Goal: Task Accomplishment & Management: Complete application form

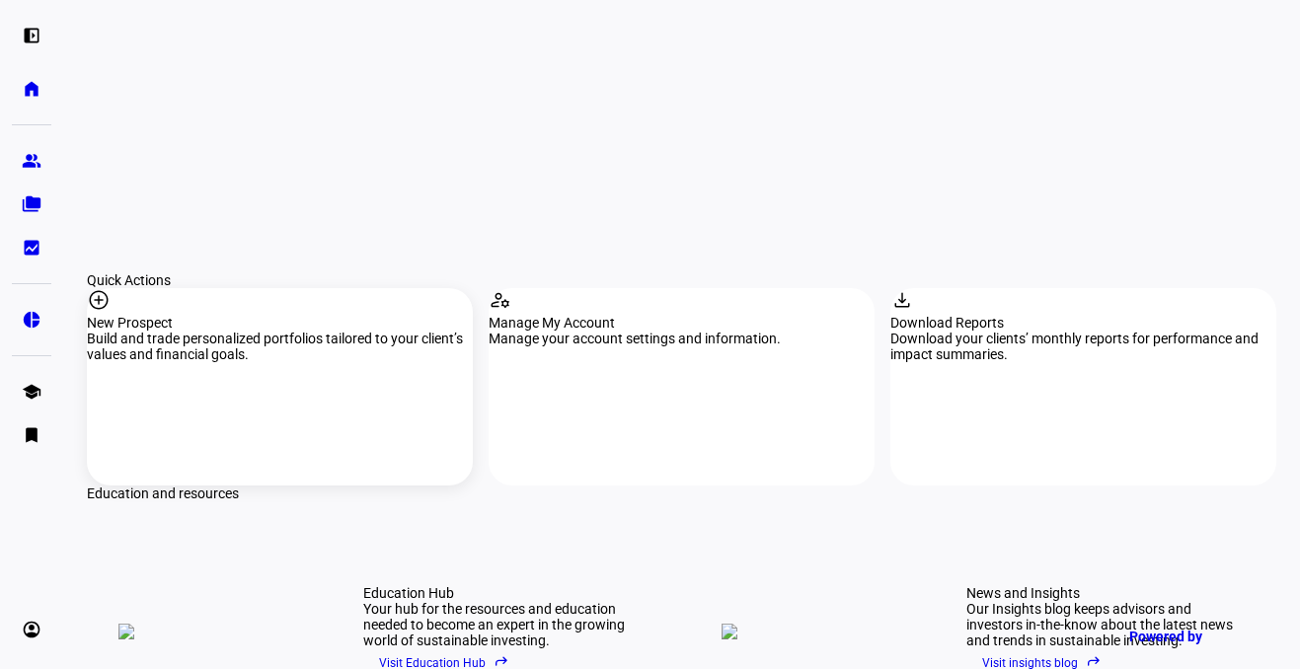
scroll to position [1780, 0]
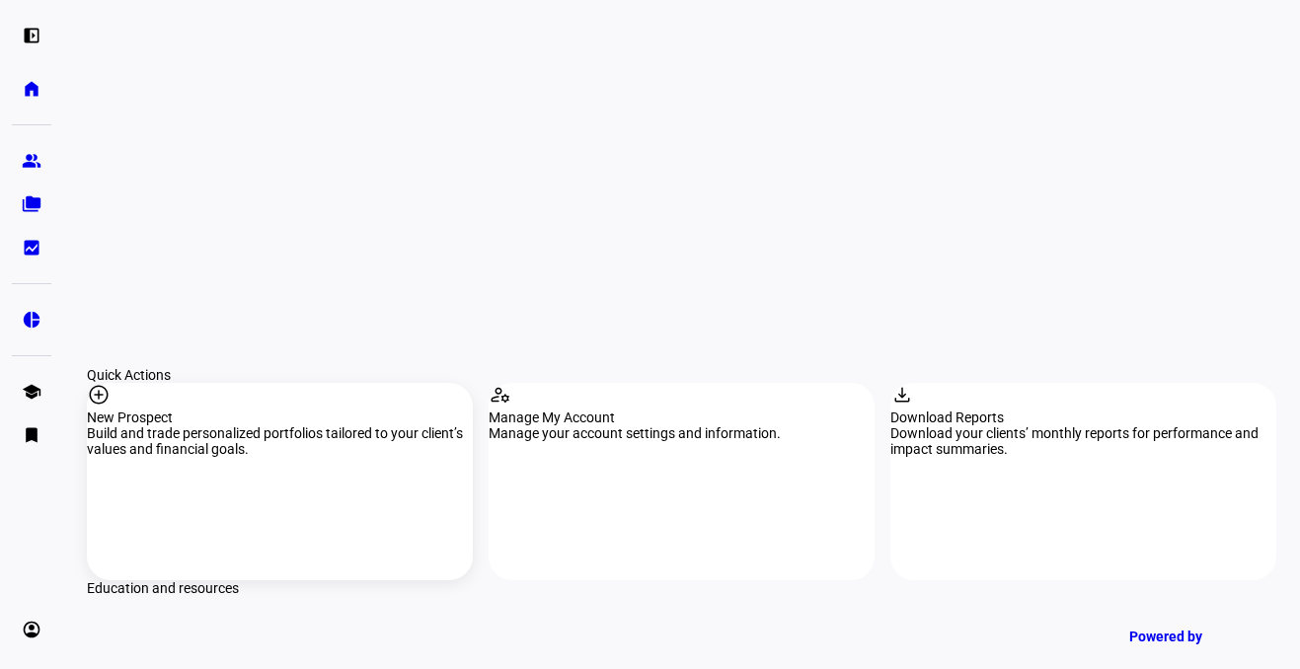
click at [244, 383] on div "add_circle New Prospect Build and trade personalized portfolios tailored to you…" at bounding box center [280, 481] width 386 height 197
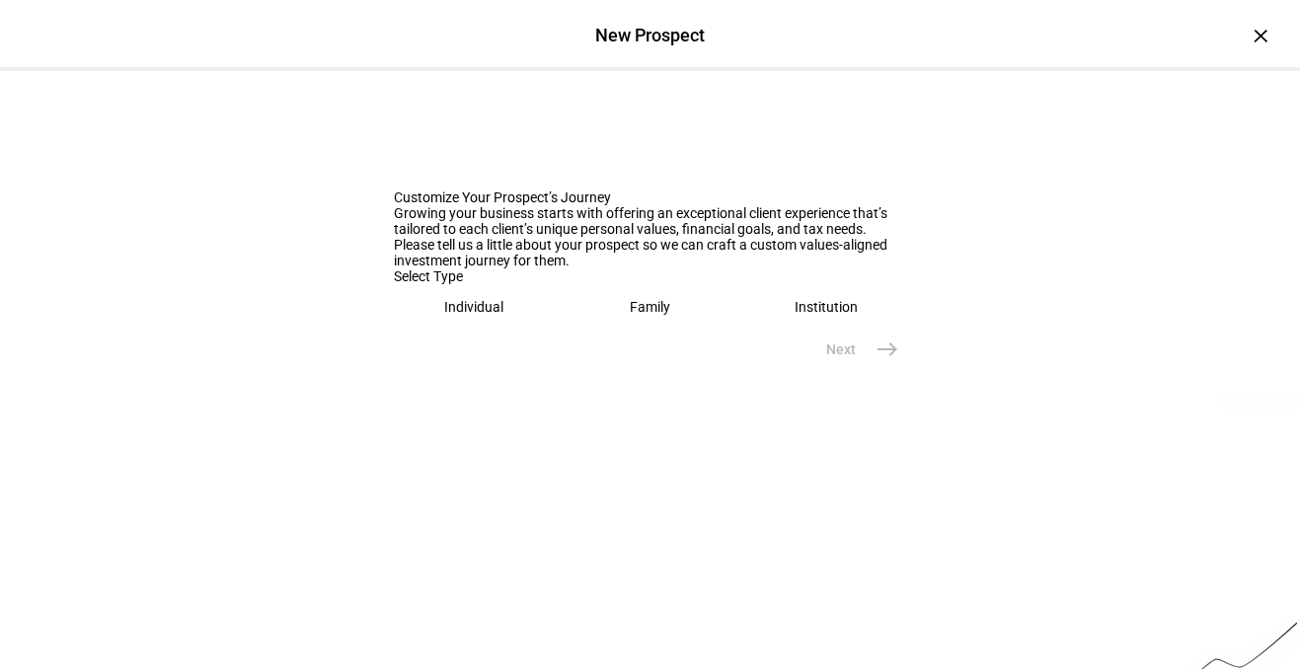
click at [476, 315] on div "Individual" at bounding box center [473, 307] width 59 height 16
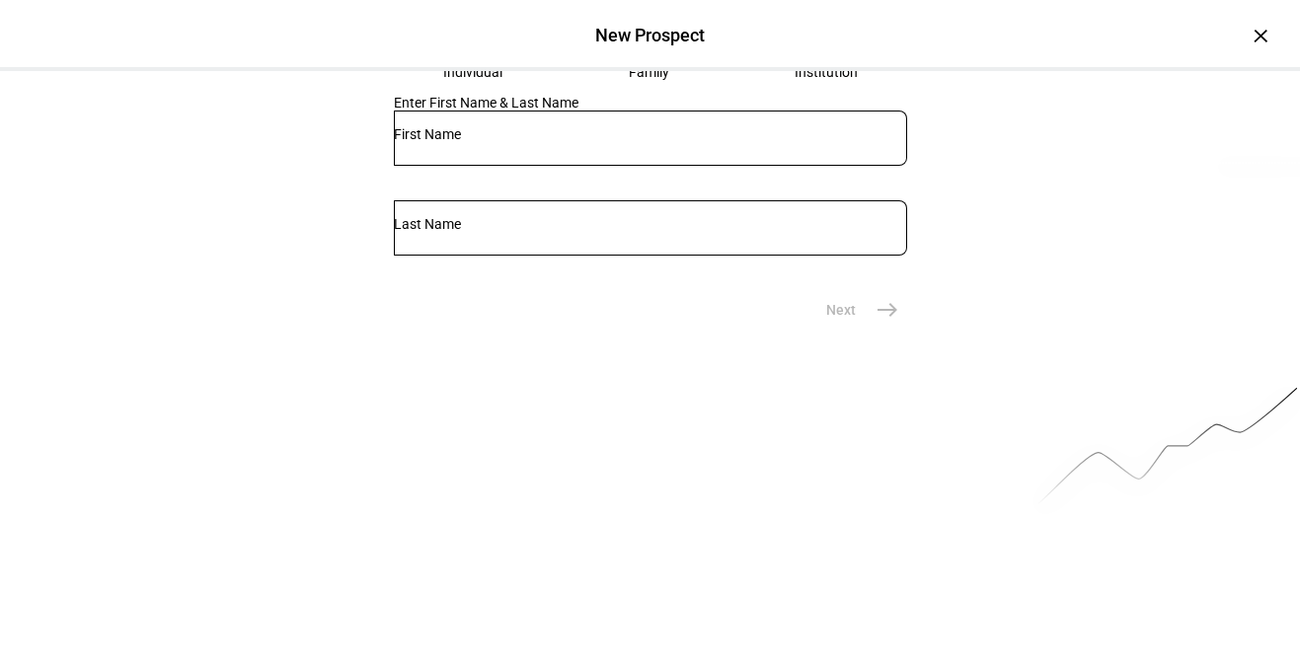
scroll to position [261, 0]
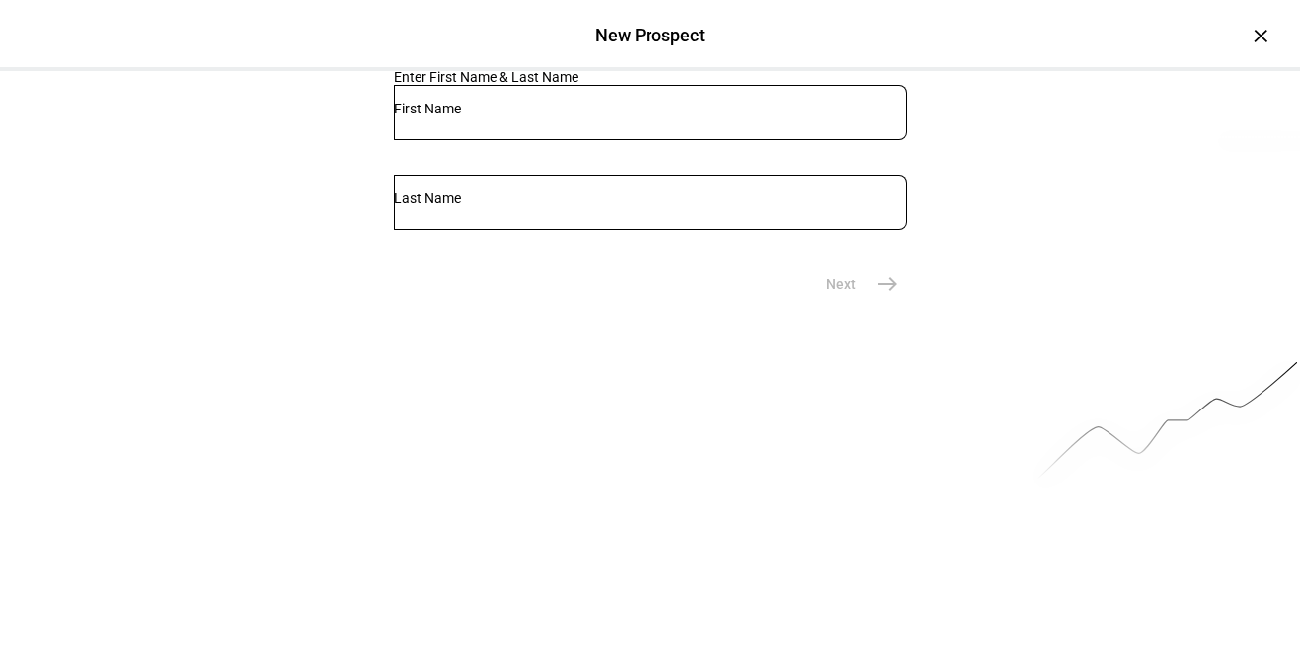
click at [547, 116] on input "text" at bounding box center [650, 109] width 513 height 16
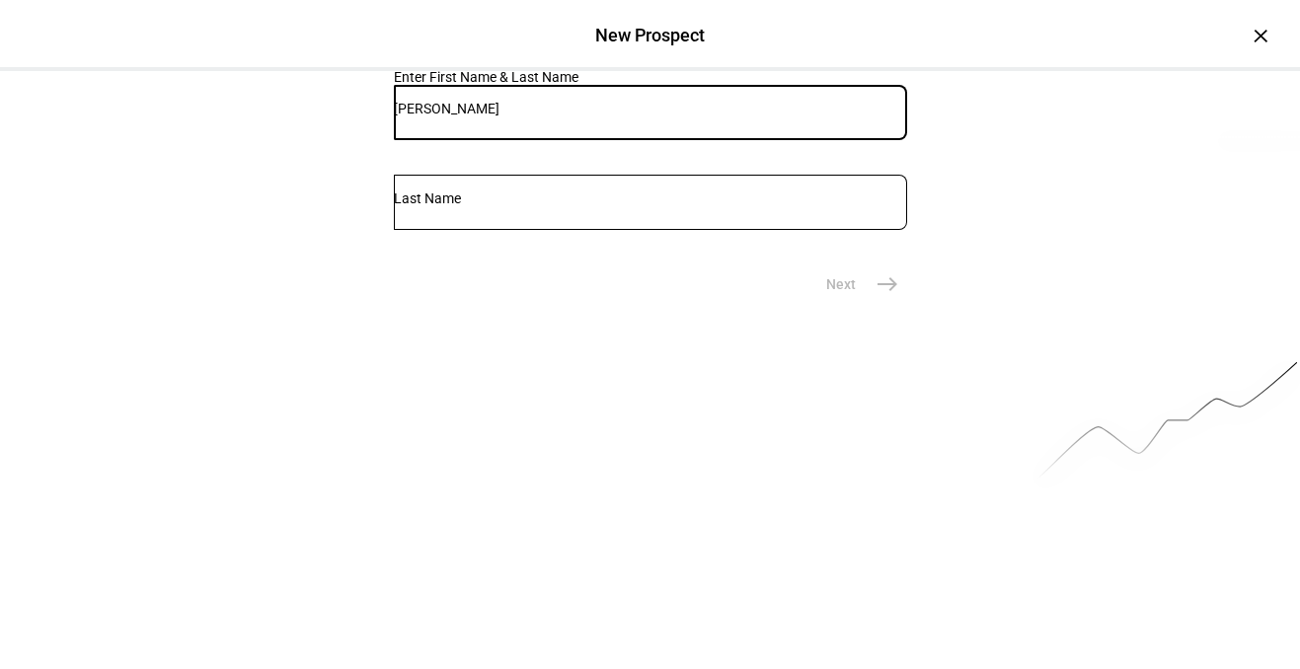
type input "[PERSON_NAME]"
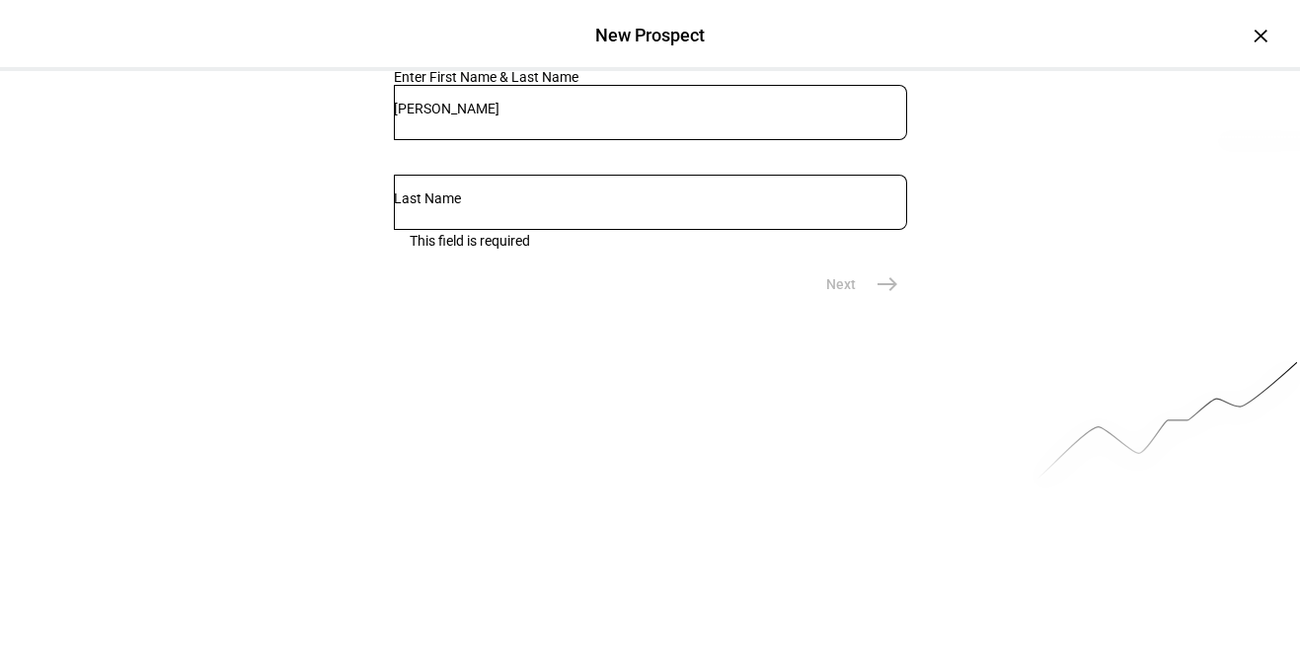
click at [646, 54] on div "Family" at bounding box center [649, 46] width 40 height 16
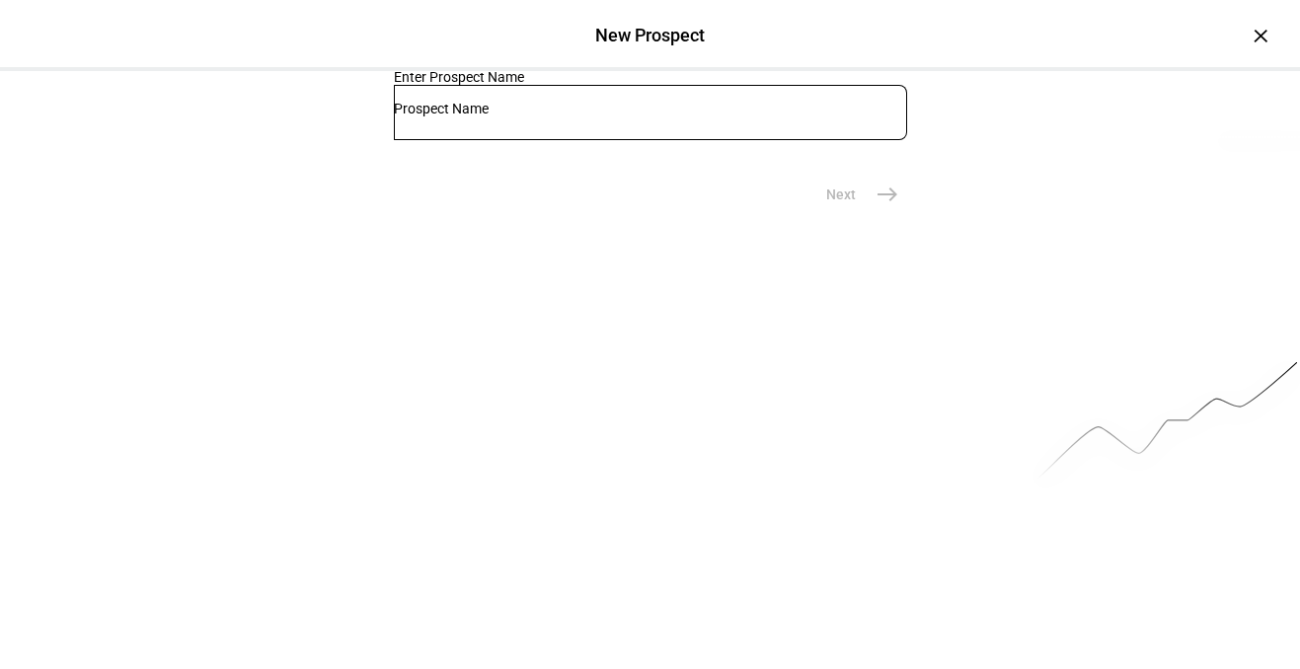
click at [606, 140] on div at bounding box center [650, 112] width 513 height 55
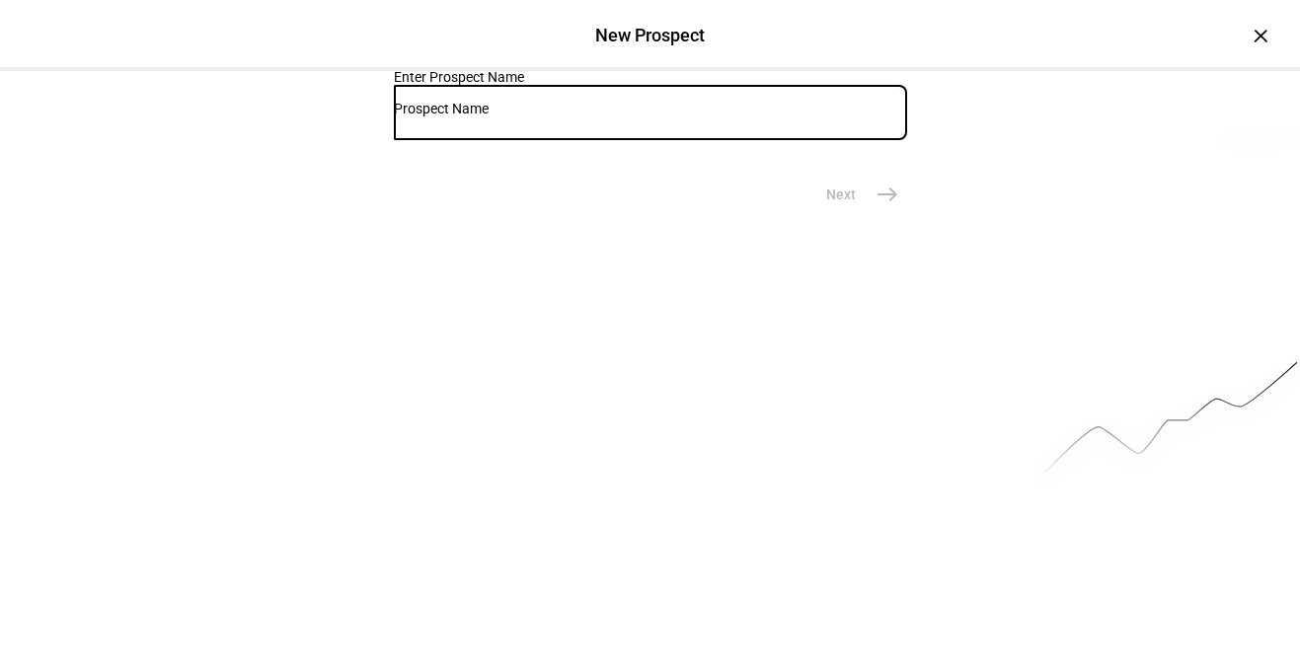
click at [606, 116] on input "text" at bounding box center [650, 109] width 513 height 16
type input "[PERSON_NAME]"
click at [876, 206] on mat-icon "east" at bounding box center [887, 195] width 24 height 24
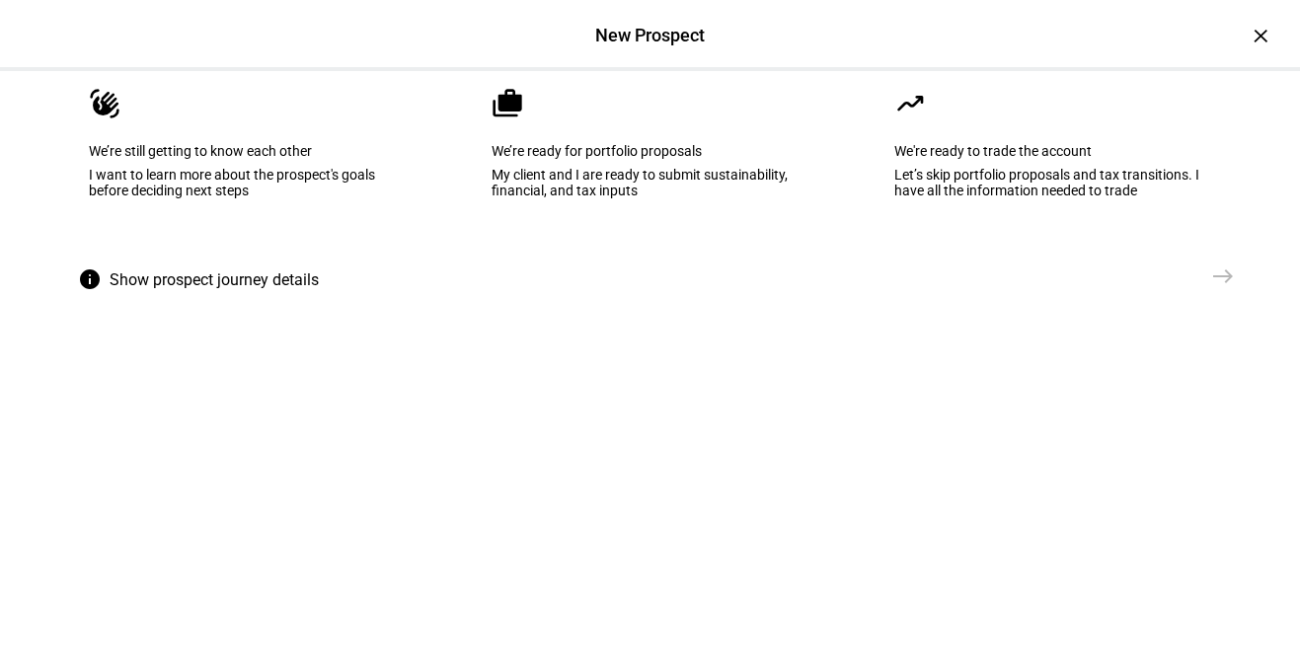
scroll to position [69, 0]
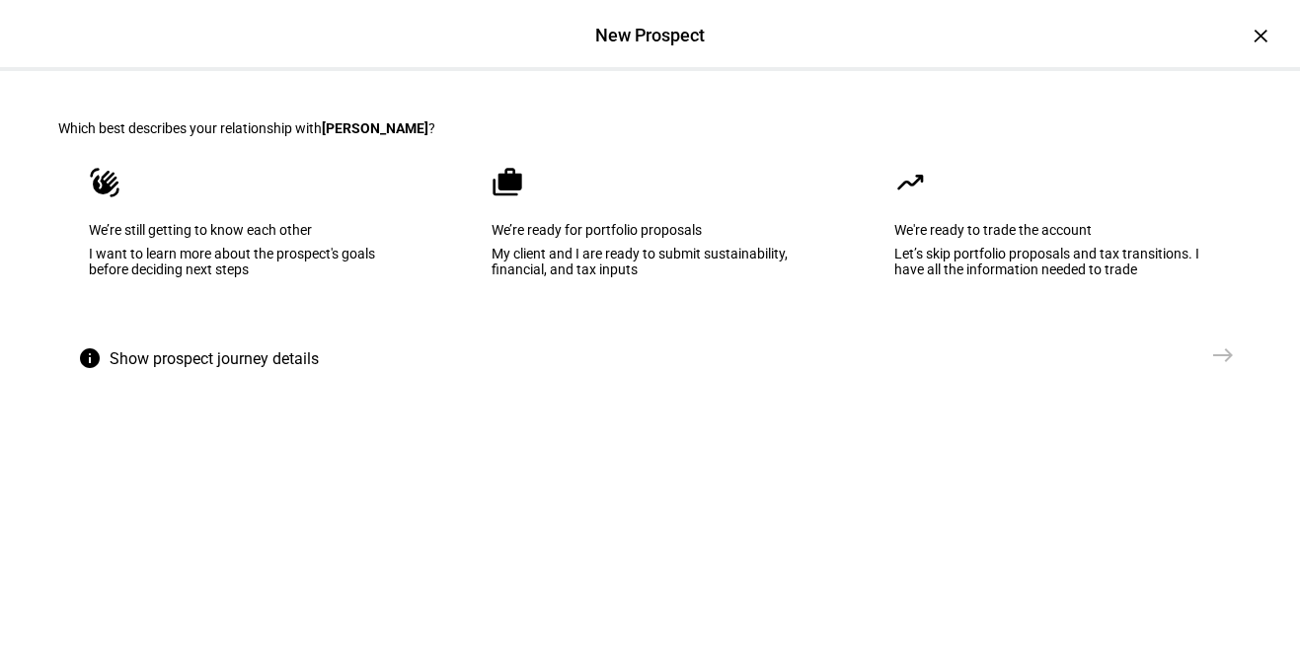
click at [287, 332] on eth-mega-radio-button "waving_hand We’re still getting to know each other I want to learn more about t…" at bounding box center [247, 235] width 379 height 199
click at [1229, 375] on span "east" at bounding box center [1222, 355] width 39 height 39
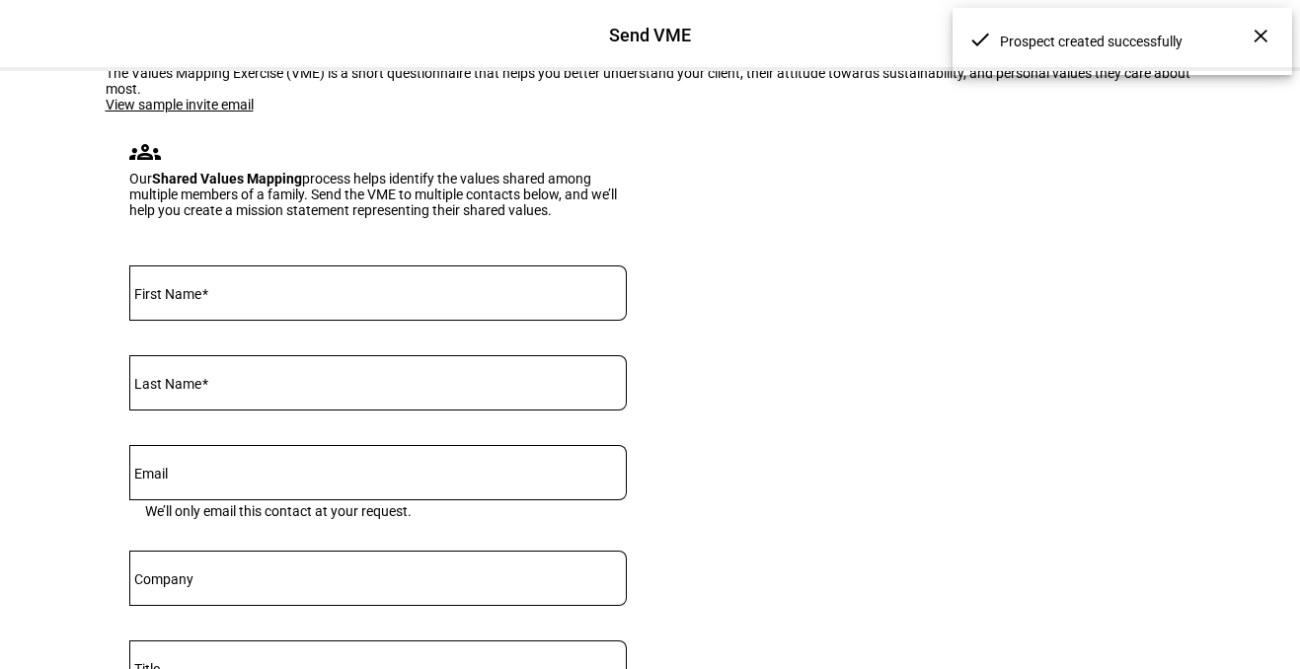
click at [419, 321] on div at bounding box center [377, 292] width 497 height 55
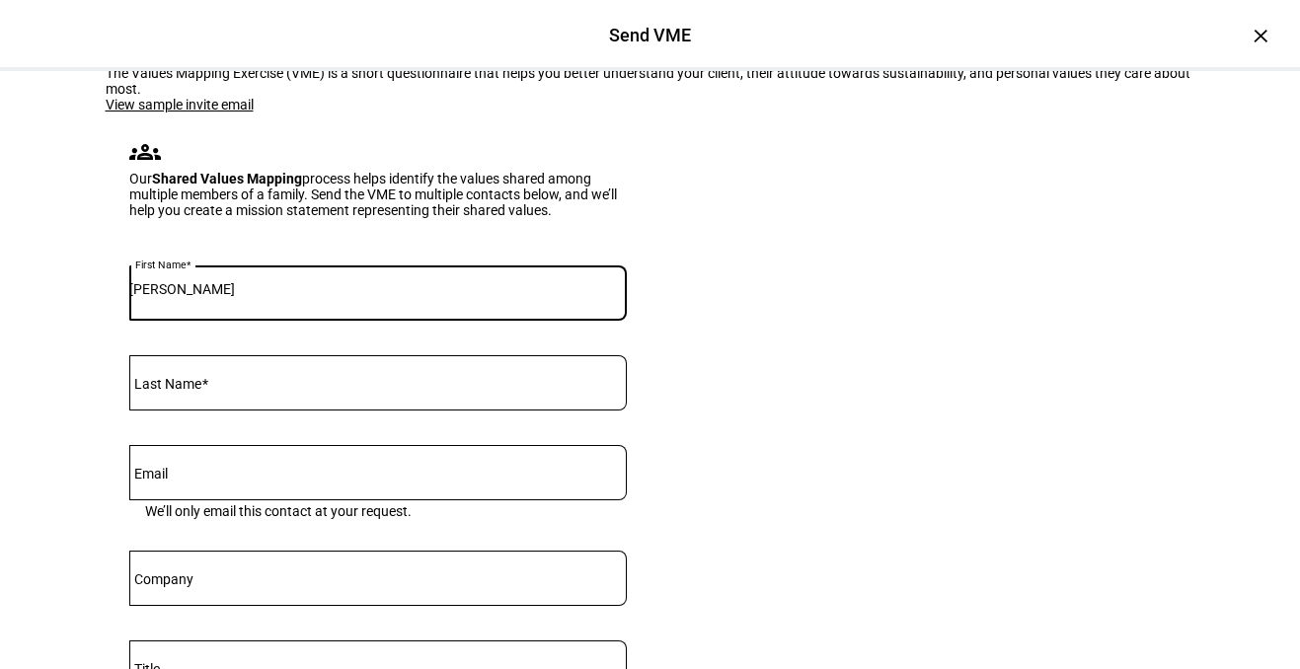
type input "[PERSON_NAME]"
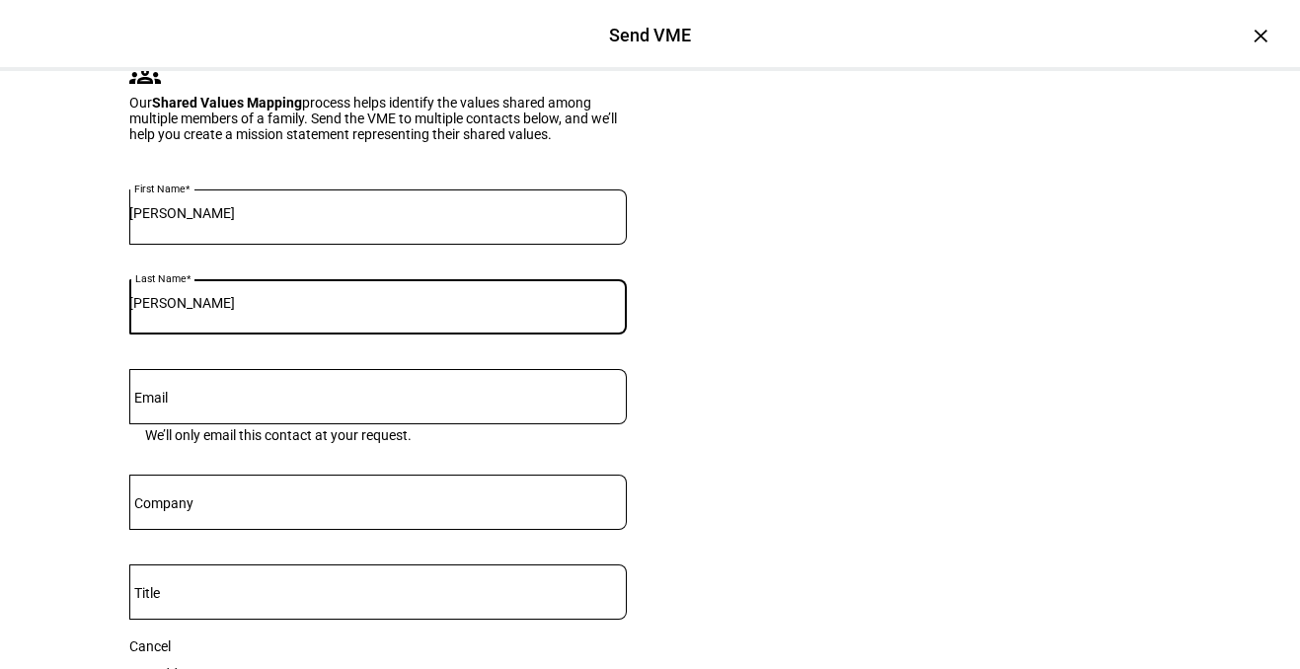
scroll to position [245, 0]
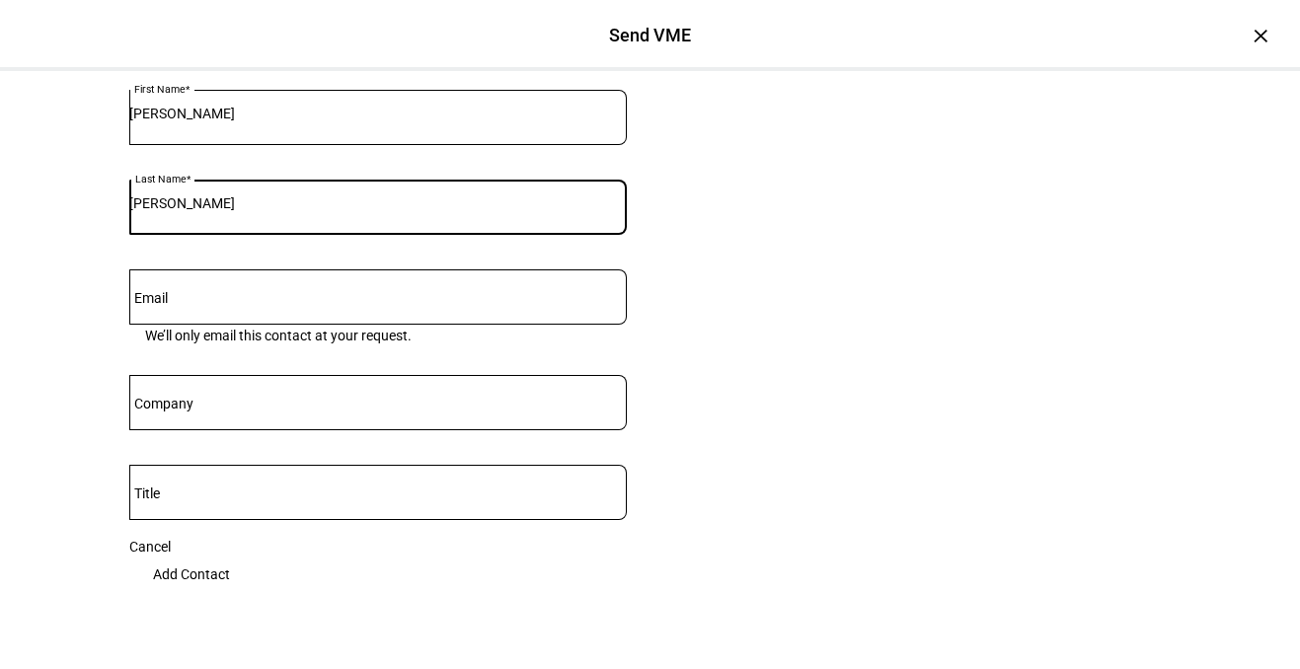
type input "[PERSON_NAME]"
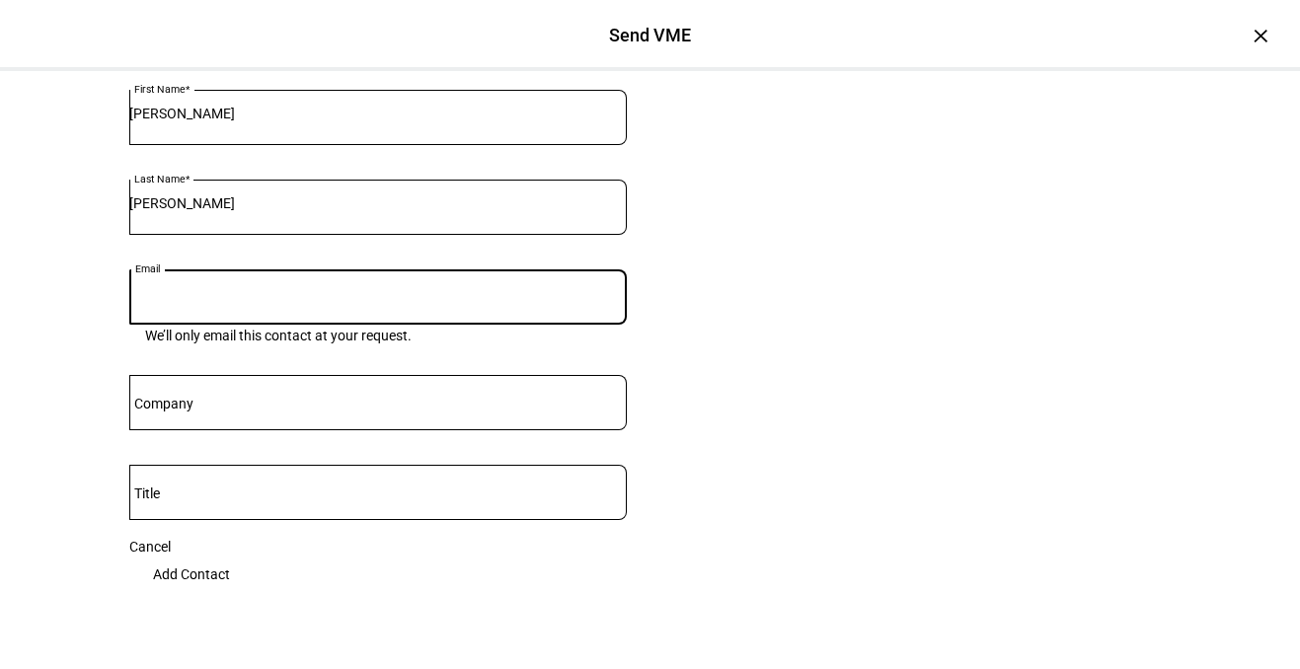
click at [494, 301] on input "Email" at bounding box center [377, 293] width 497 height 16
paste input "[PERSON_NAME][EMAIL_ADDRESS][PERSON_NAME][DOMAIN_NAME]"
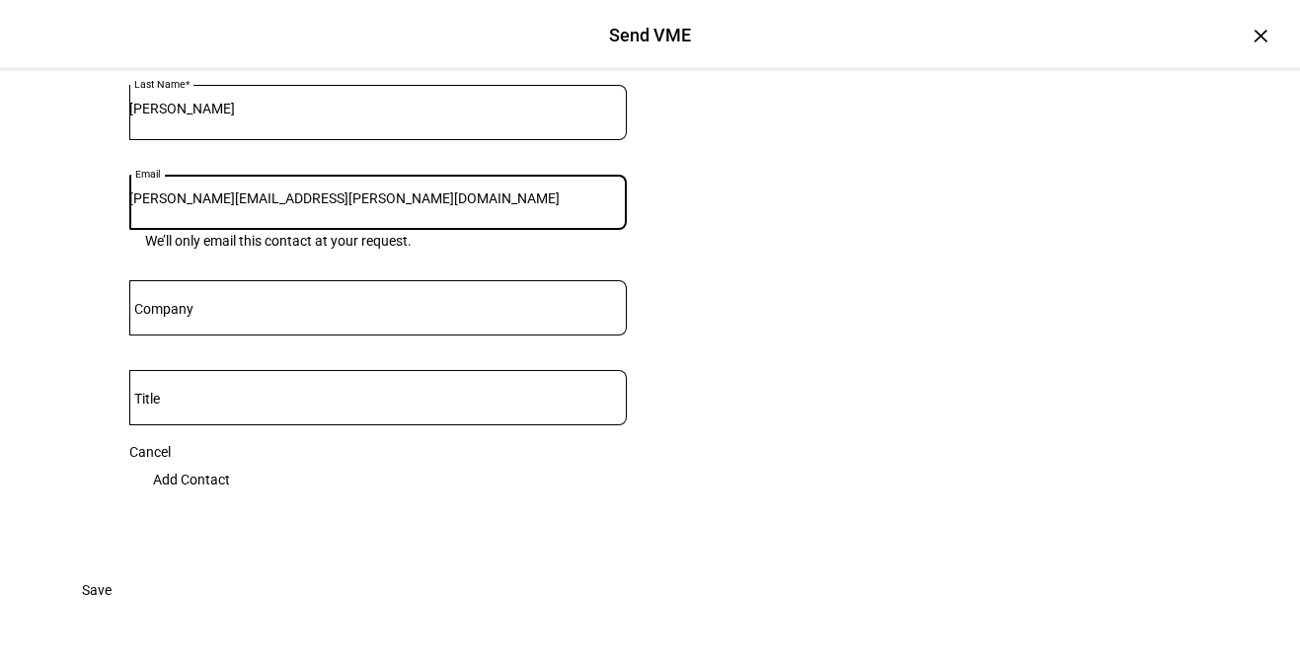
scroll to position [392, 0]
type input "[PERSON_NAME][EMAIL_ADDRESS][PERSON_NAME][DOMAIN_NAME]"
click at [230, 499] on span "Add Contact" at bounding box center [191, 479] width 77 height 39
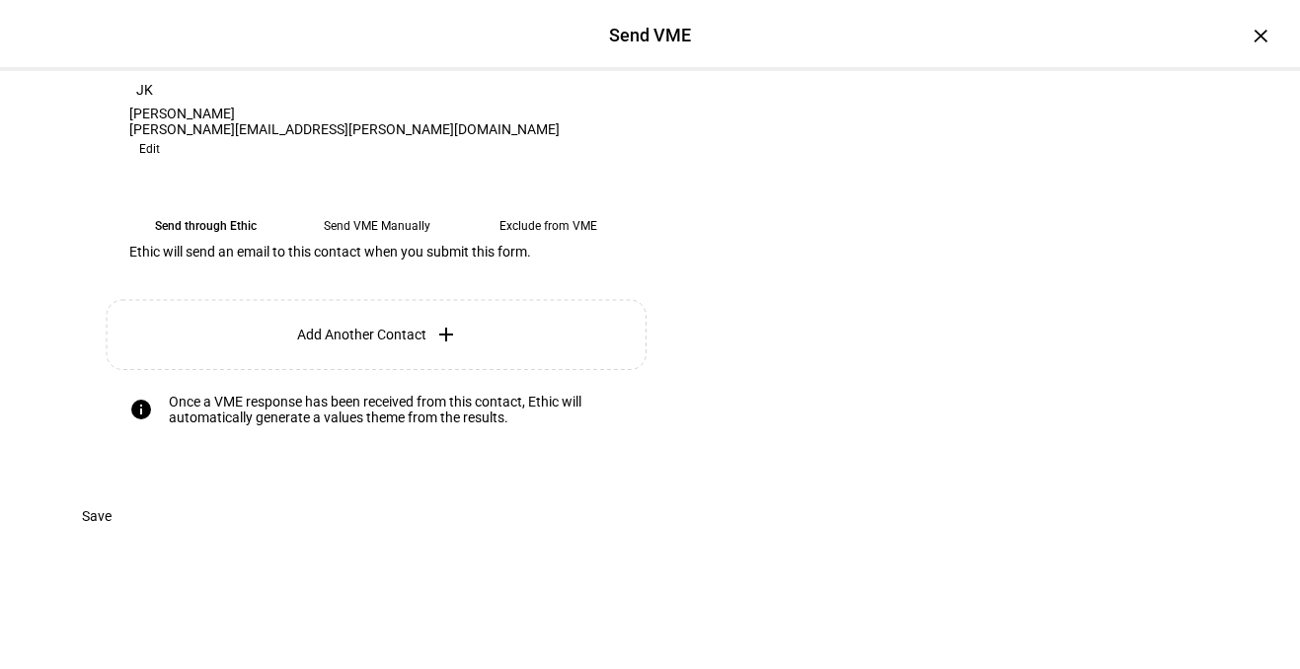
scroll to position [263, 0]
click at [393, 244] on eth-mega-radio-button "Send VME Manually" at bounding box center [377, 226] width 156 height 36
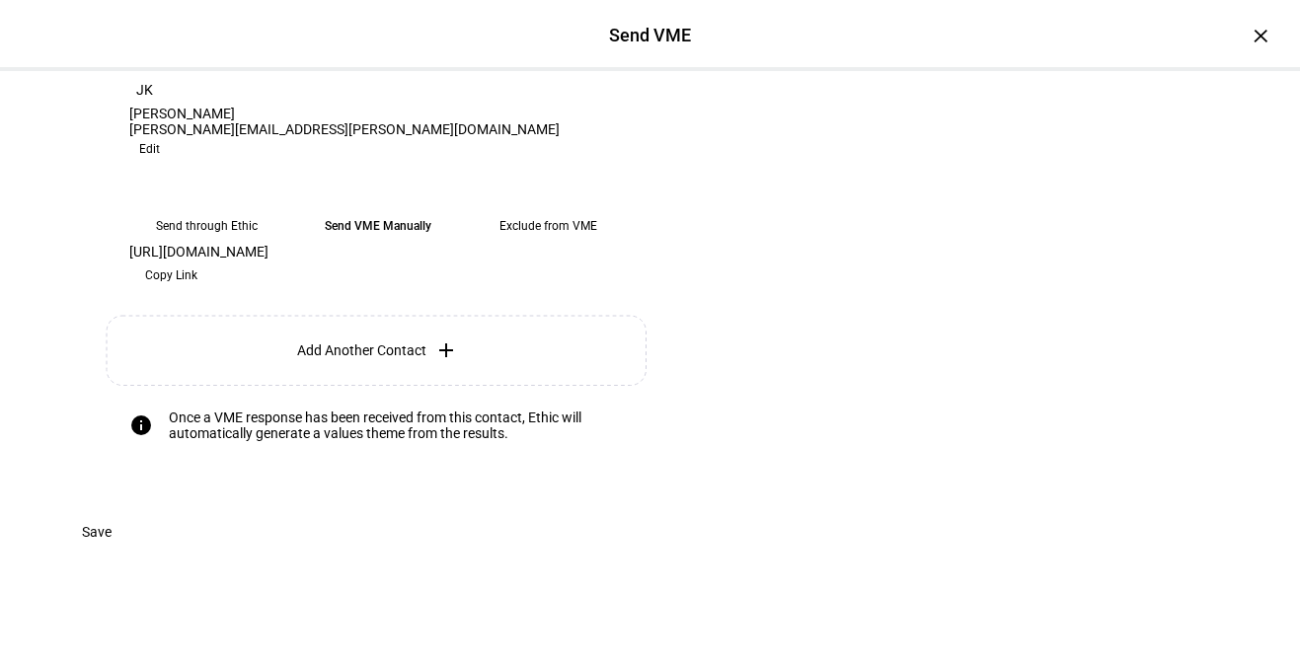
click at [197, 291] on span "Copy Link" at bounding box center [171, 276] width 52 height 32
